Goal: Task Accomplishment & Management: Use online tool/utility

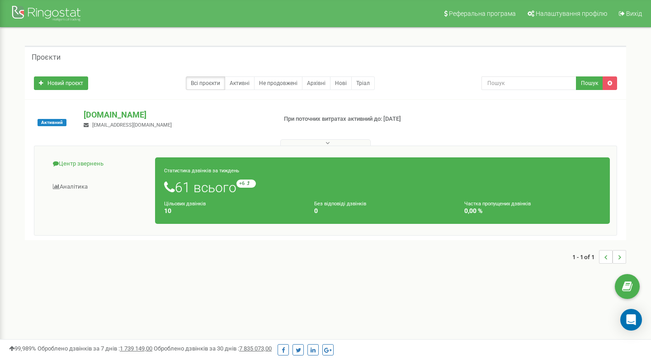
click at [89, 167] on link "Центр звернень" at bounding box center [98, 164] width 114 height 22
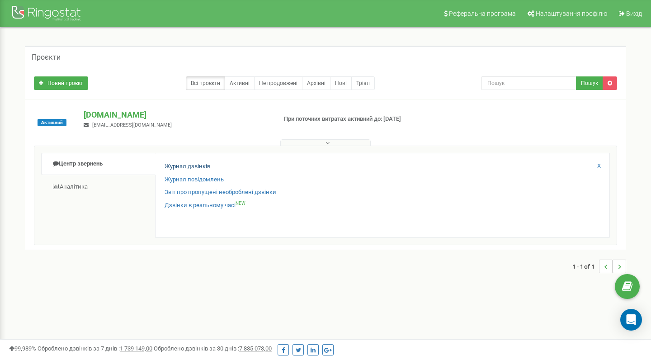
click at [185, 169] on link "Журнал дзвінків" at bounding box center [188, 166] width 46 height 9
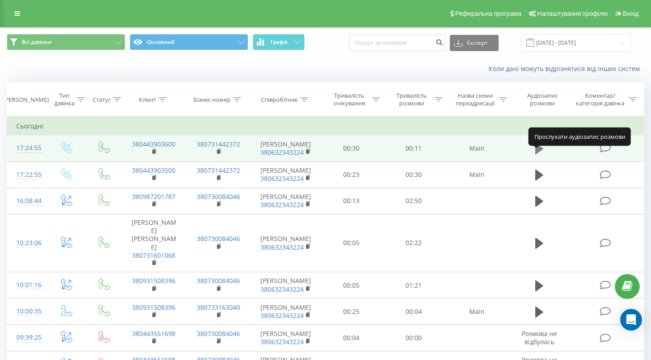
click at [540, 154] on icon at bounding box center [539, 148] width 8 height 11
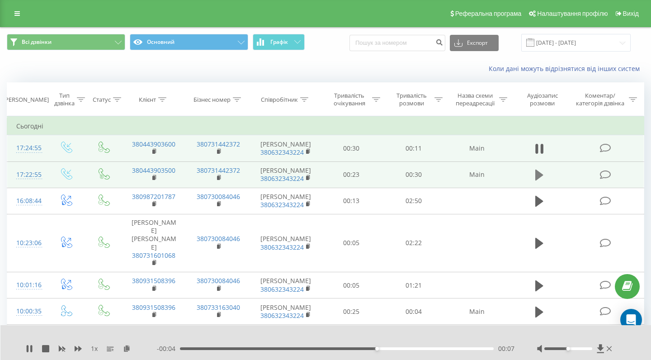
click at [539, 180] on icon at bounding box center [539, 175] width 8 height 11
click at [30, 349] on icon at bounding box center [29, 348] width 7 height 7
click at [336, 348] on div "00:15" at bounding box center [337, 348] width 314 height 3
click at [318, 349] on div "00:13" at bounding box center [337, 348] width 314 height 3
click at [317, 349] on div "00:13" at bounding box center [318, 349] width 4 height 4
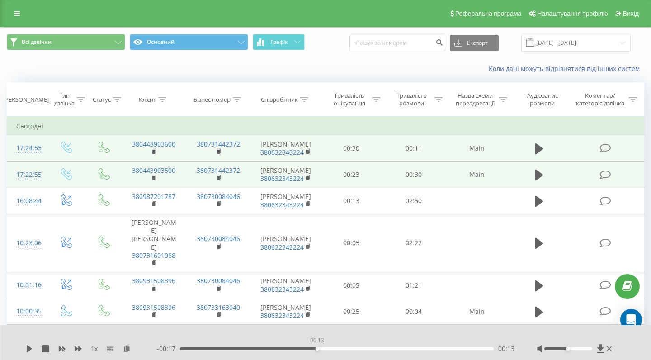
click at [317, 349] on div "00:13" at bounding box center [318, 349] width 4 height 4
click at [317, 348] on div "00:13" at bounding box center [318, 349] width 4 height 4
click at [316, 348] on div "00:13" at bounding box center [318, 349] width 4 height 4
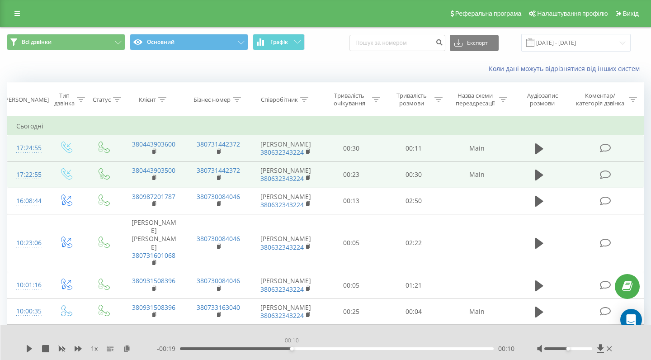
drag, startPoint x: 316, startPoint y: 348, endPoint x: 293, endPoint y: 347, distance: 23.1
click at [293, 347] on div "00:10" at bounding box center [292, 349] width 4 height 4
click at [28, 348] on icon at bounding box center [29, 348] width 5 height 7
click at [30, 348] on icon at bounding box center [29, 348] width 7 height 7
